Goal: Check status: Check status

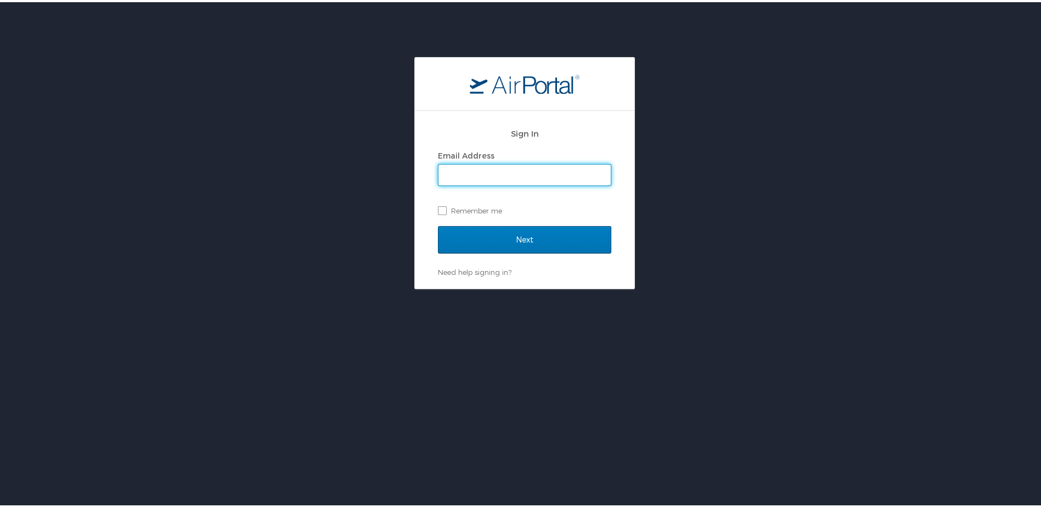
type input "brock@medical.link"
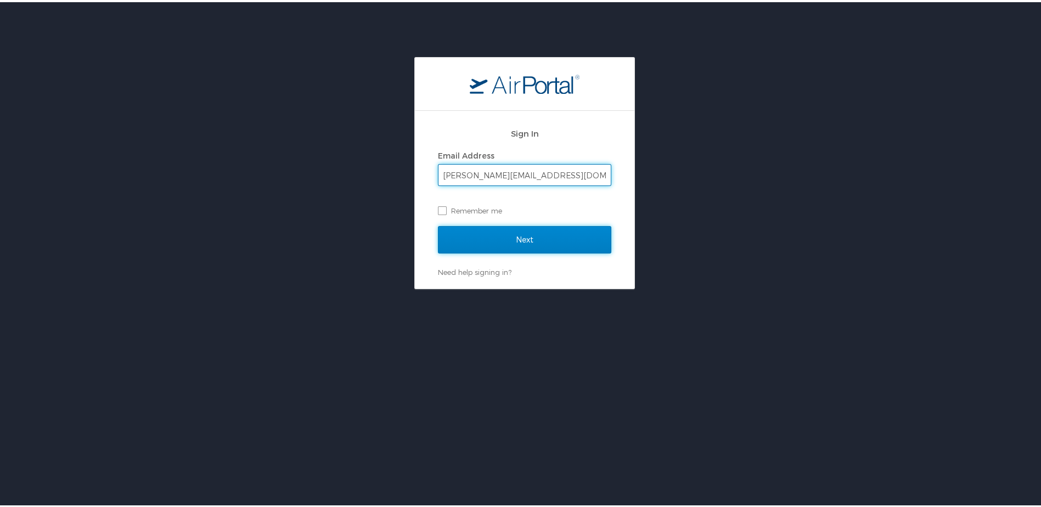
click at [466, 236] on input "Next" at bounding box center [524, 237] width 173 height 27
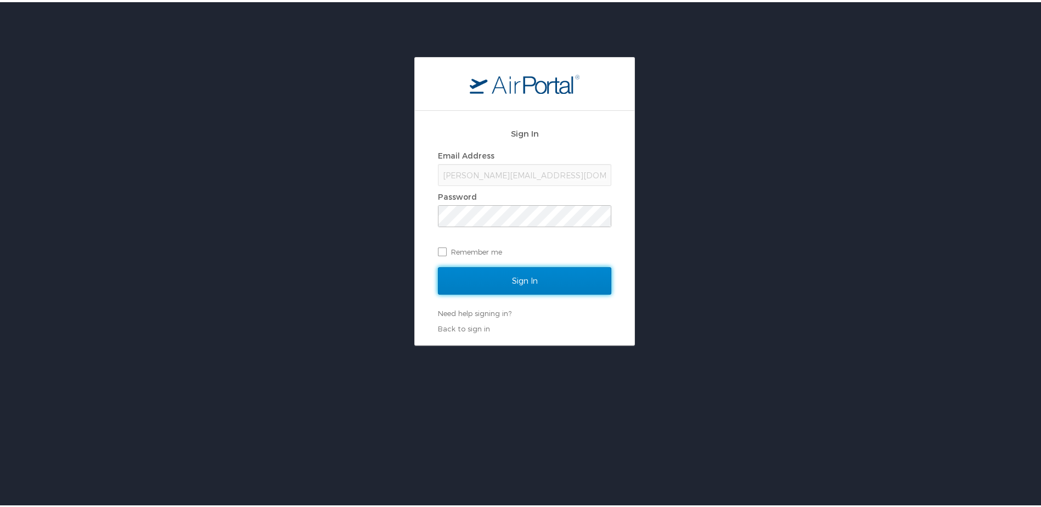
click at [461, 275] on input "Sign In" at bounding box center [524, 278] width 173 height 27
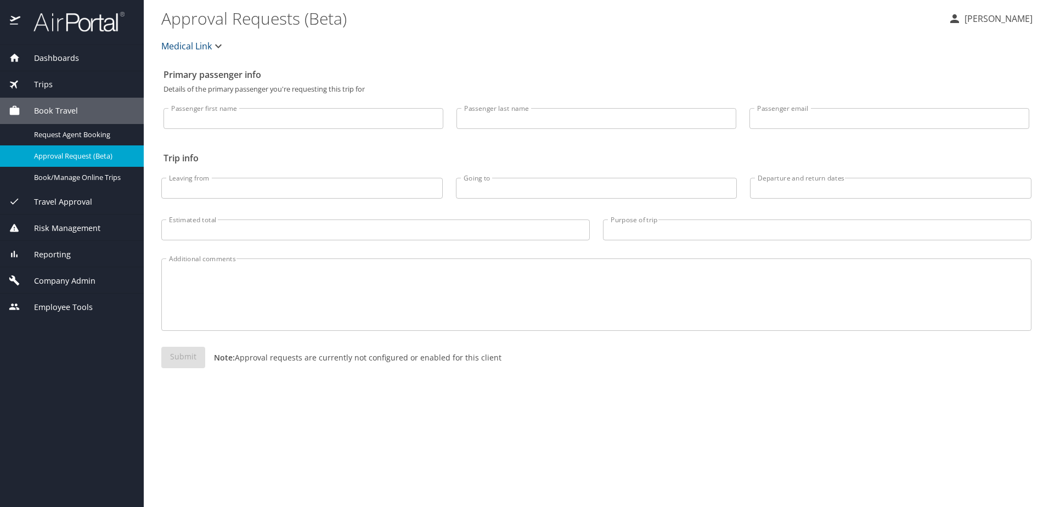
click at [55, 83] on div "Trips" at bounding box center [72, 84] width 126 height 12
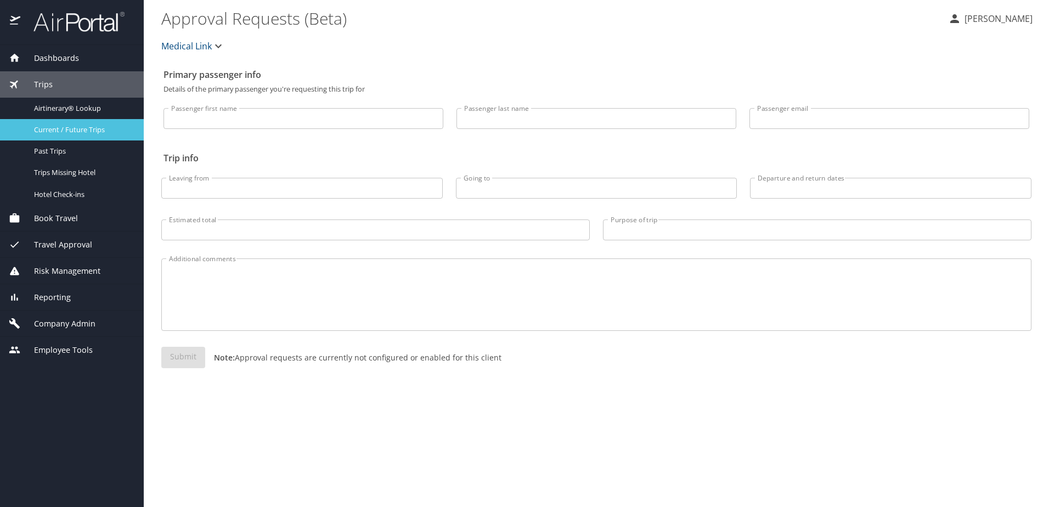
click at [67, 134] on span "Current / Future Trips" at bounding box center [82, 130] width 97 height 10
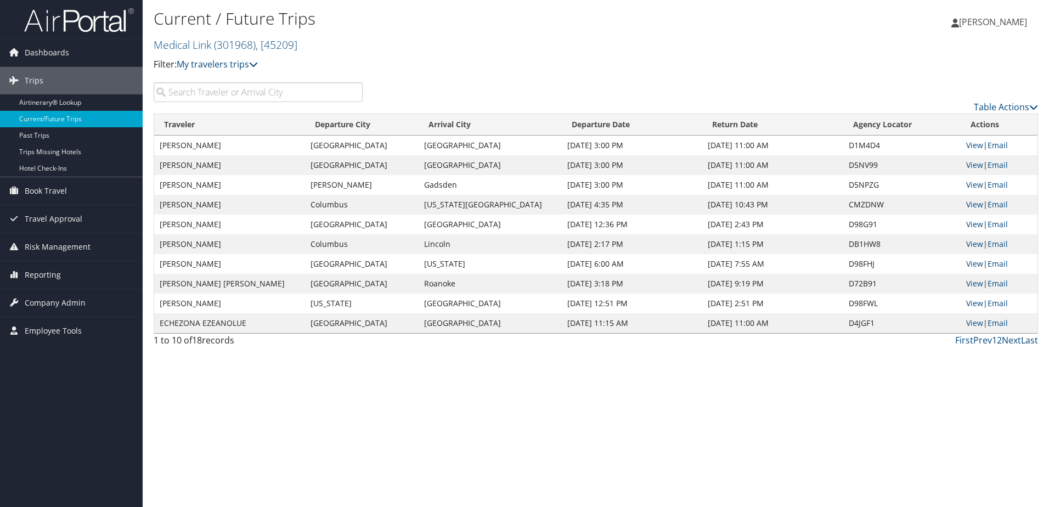
click at [278, 85] on input "search" at bounding box center [258, 92] width 209 height 20
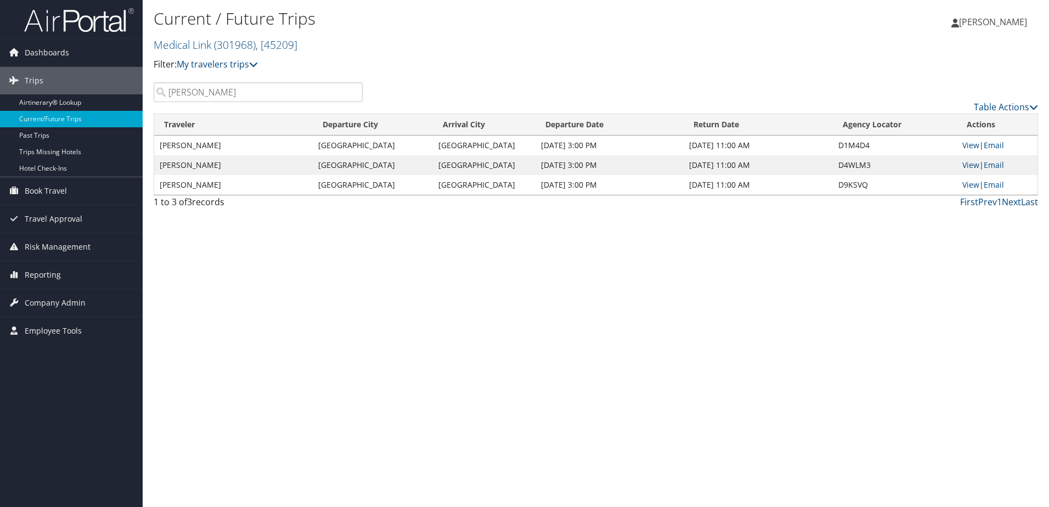
click at [219, 100] on input "[PERSON_NAME]" at bounding box center [258, 92] width 209 height 20
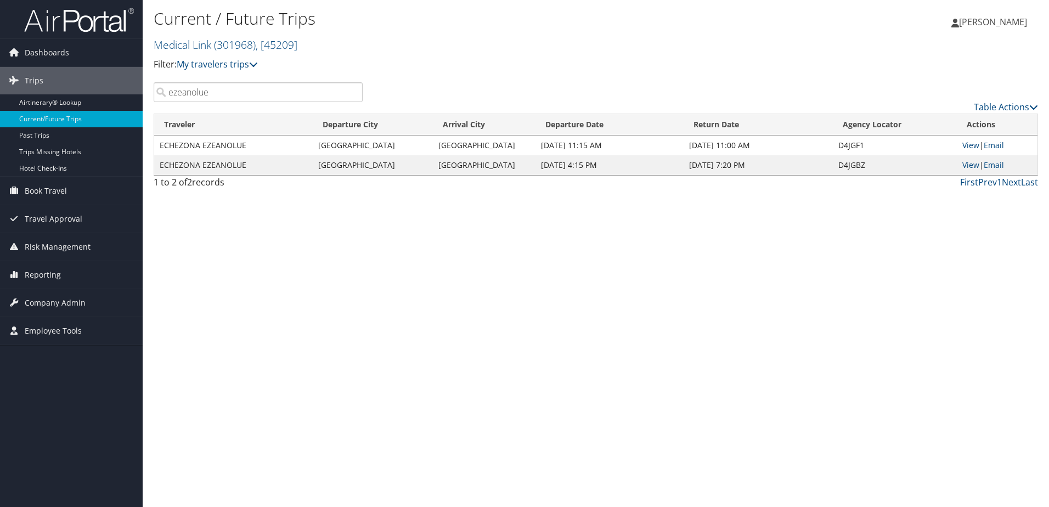
click at [226, 92] on input "ezeanolue" at bounding box center [258, 92] width 209 height 20
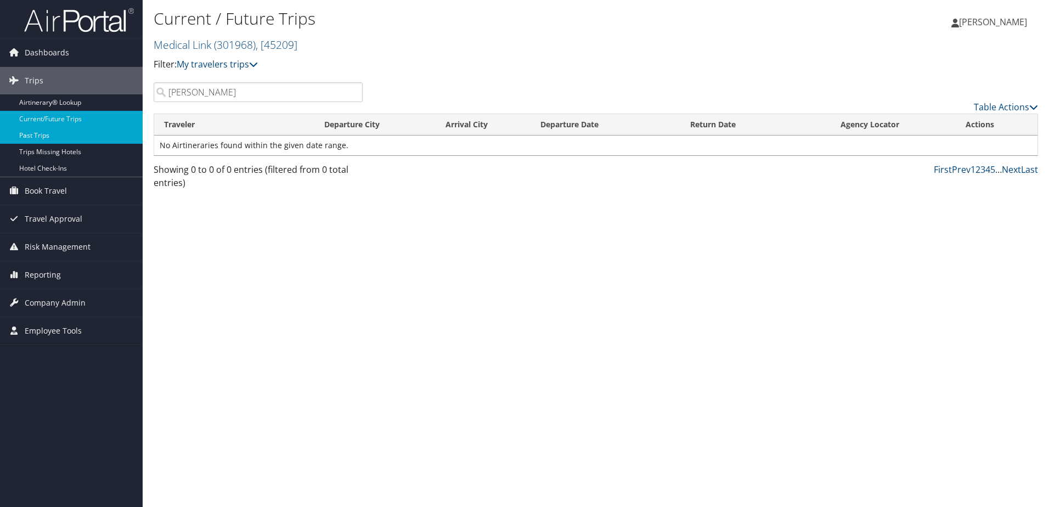
type input "[PERSON_NAME]"
click at [223, 94] on input "[PERSON_NAME]" at bounding box center [258, 92] width 209 height 20
